Goal: Task Accomplishment & Management: Use online tool/utility

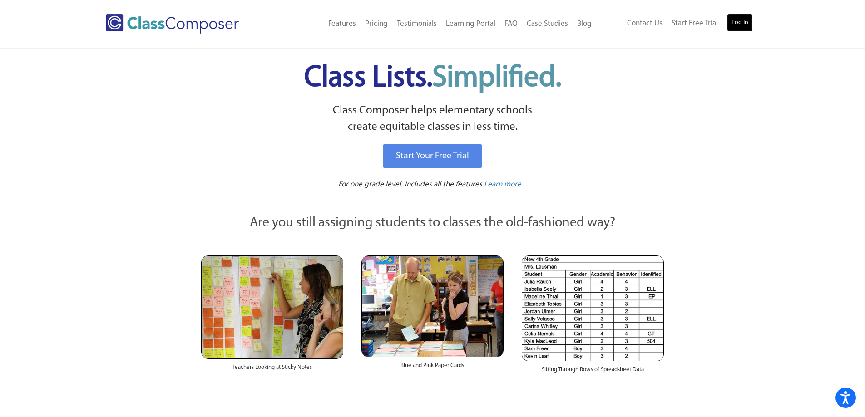
click at [743, 20] on link "Log In" at bounding box center [740, 23] width 26 height 18
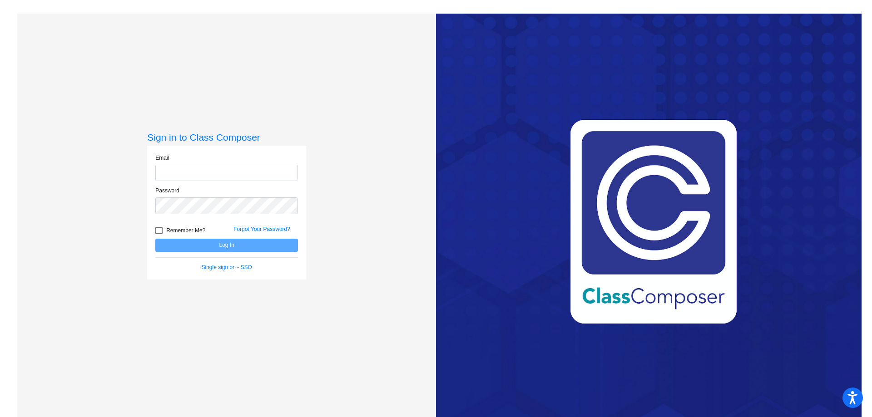
click at [209, 166] on input "email" at bounding box center [226, 173] width 143 height 17
type input "[EMAIL_ADDRESS][DOMAIN_NAME]"
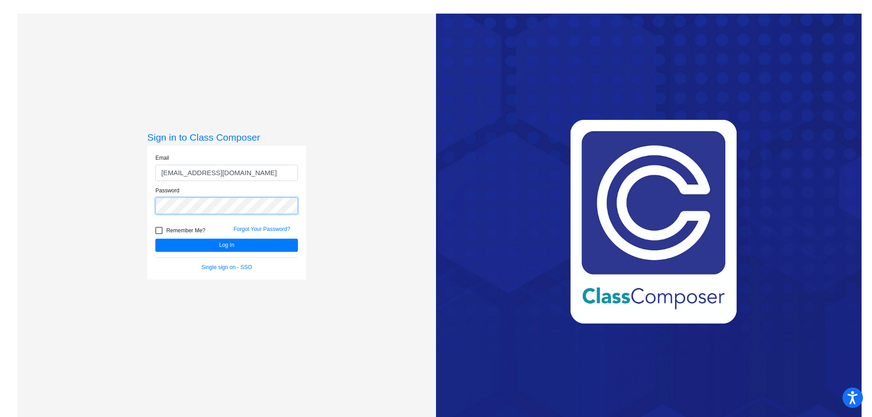
click at [155, 239] on button "Log In" at bounding box center [226, 245] width 143 height 13
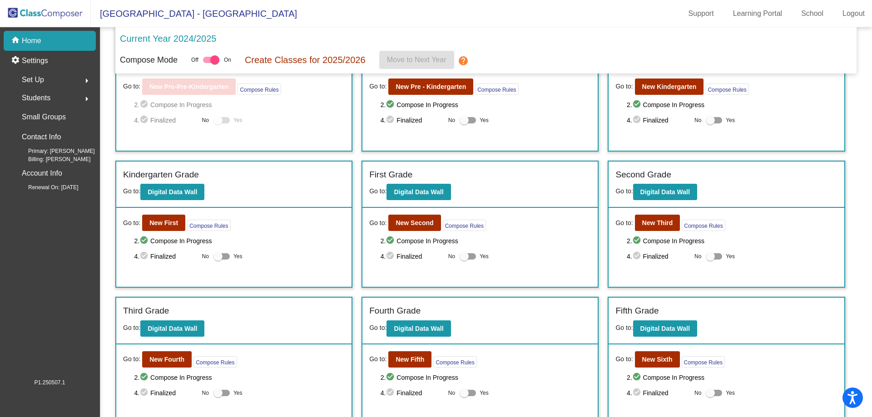
scroll to position [119, 0]
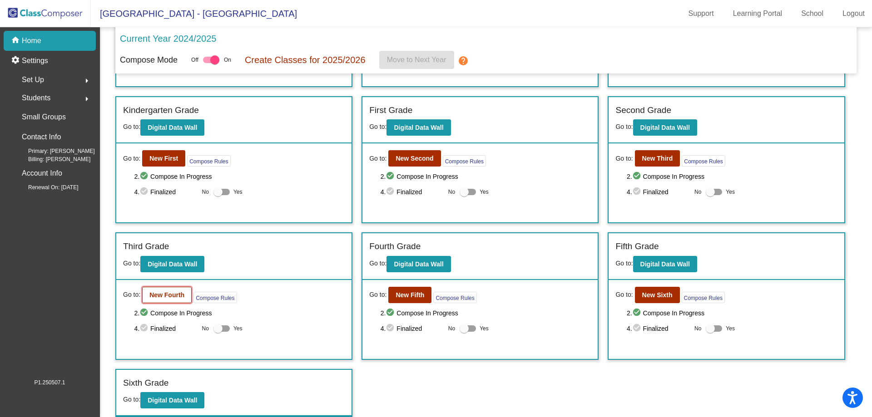
click at [173, 292] on b "New Fourth" at bounding box center [166, 294] width 35 height 7
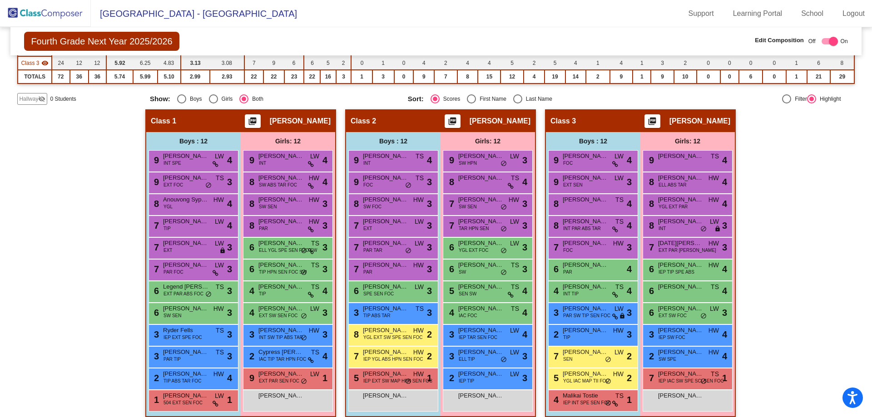
scroll to position [136, 0]
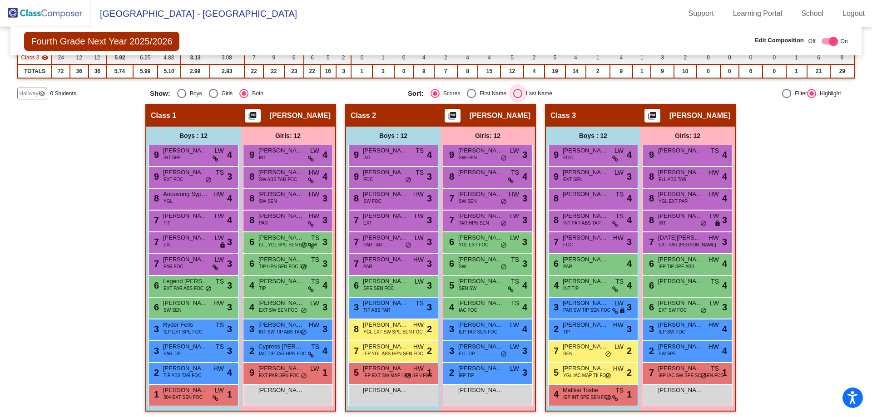
click at [516, 96] on div "Select an option" at bounding box center [517, 93] width 9 height 9
click at [517, 98] on input "Last Name" at bounding box center [517, 98] width 0 height 0
radio input "true"
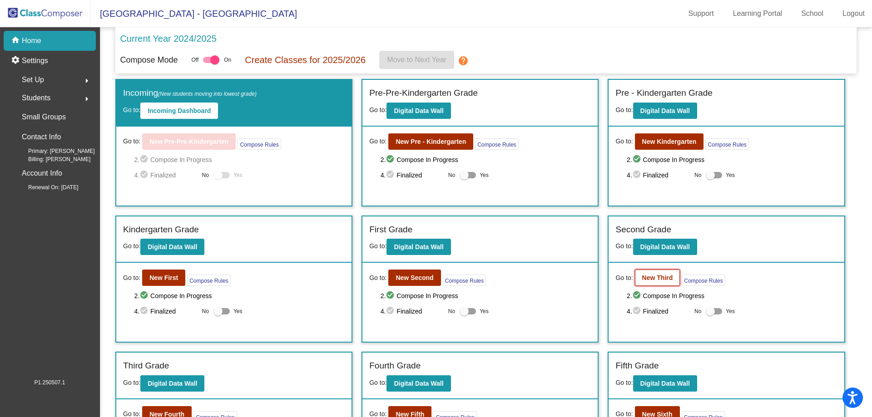
click at [657, 276] on b "New Third" at bounding box center [657, 277] width 31 height 7
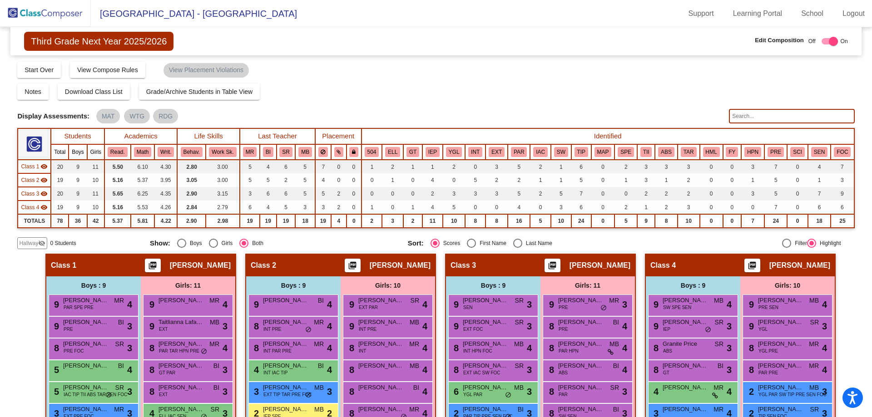
click at [518, 245] on div "Select an option" at bounding box center [517, 243] width 9 height 9
click at [518, 248] on input "Last Name" at bounding box center [517, 248] width 0 height 0
radio input "true"
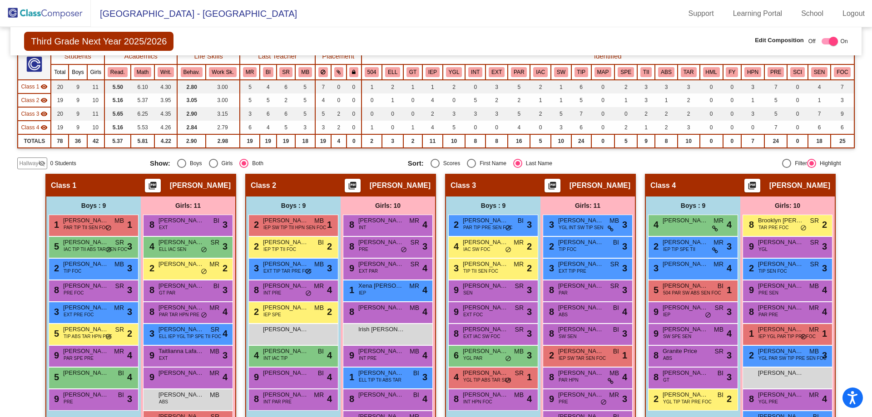
scroll to position [132, 0]
